Goal: Navigation & Orientation: Find specific page/section

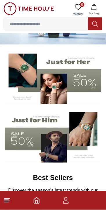
scroll to position [28, 0]
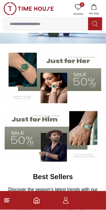
click at [78, 138] on img at bounding box center [53, 135] width 97 height 54
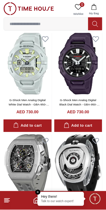
scroll to position [25, 0]
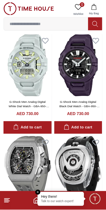
click at [9, 199] on icon at bounding box center [6, 200] width 7 height 7
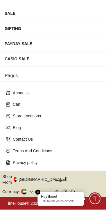
scroll to position [142, 0]
click at [25, 191] on icon at bounding box center [23, 192] width 4 height 2
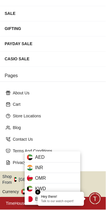
click at [53, 175] on div "OMR" at bounding box center [53, 178] width 56 height 10
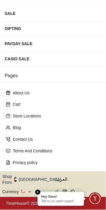
click at [36, 176] on button "Shop From [GEOGRAPHIC_DATA]" at bounding box center [33, 180] width 63 height 12
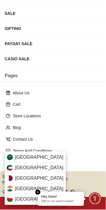
click at [42, 168] on div "[GEOGRAPHIC_DATA]" at bounding box center [35, 168] width 61 height 10
